Goal: Navigation & Orientation: Find specific page/section

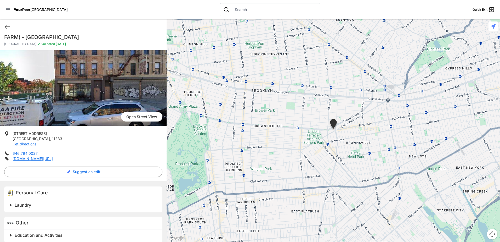
scroll to position [17, 0]
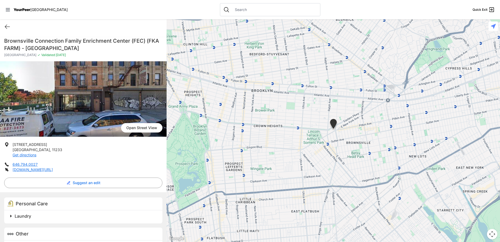
click at [335, 124] on img at bounding box center [333, 125] width 9 height 12
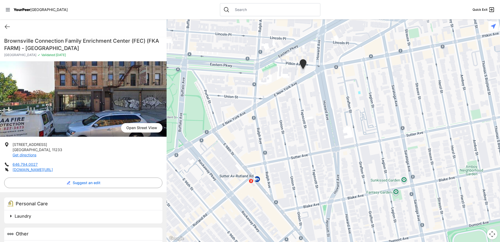
drag, startPoint x: 290, startPoint y: 75, endPoint x: 303, endPoint y: 114, distance: 40.7
click at [303, 114] on div at bounding box center [334, 130] width 334 height 222
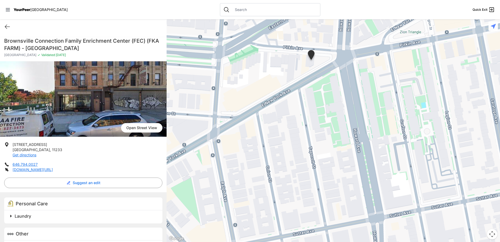
drag, startPoint x: 303, startPoint y: 83, endPoint x: 309, endPoint y: 105, distance: 22.3
click at [309, 105] on div at bounding box center [334, 130] width 334 height 222
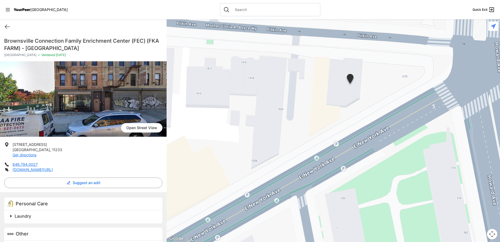
drag, startPoint x: 318, startPoint y: 88, endPoint x: 325, endPoint y: 143, distance: 55.9
click at [325, 143] on div at bounding box center [334, 130] width 334 height 222
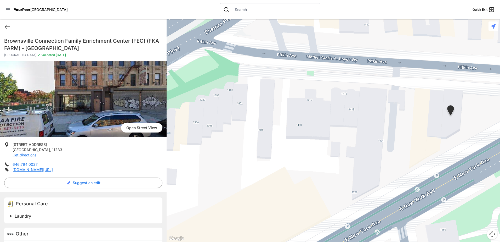
drag, startPoint x: 232, startPoint y: 54, endPoint x: 353, endPoint y: 62, distance: 121.1
click at [353, 62] on div at bounding box center [334, 130] width 334 height 222
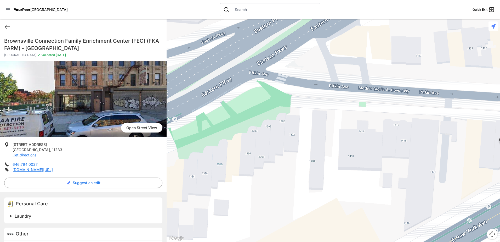
drag, startPoint x: 343, startPoint y: 61, endPoint x: 360, endPoint y: 89, distance: 32.6
click at [360, 89] on div at bounding box center [334, 130] width 334 height 222
click at [7, 27] on icon at bounding box center [7, 27] width 6 height 6
select select "recentlyUpdated"
